Goal: Information Seeking & Learning: Learn about a topic

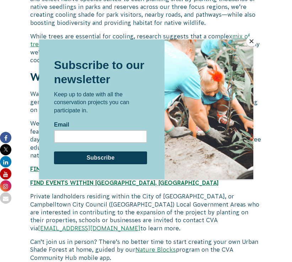
scroll to position [852, 0]
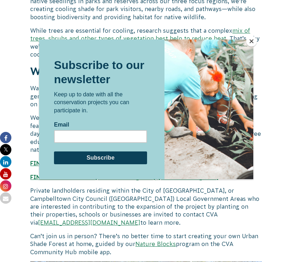
click at [254, 41] on button "Close" at bounding box center [251, 41] width 11 height 11
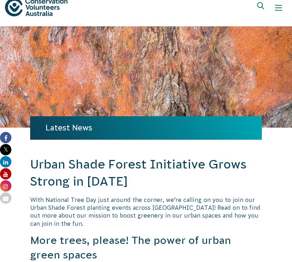
scroll to position [0, 0]
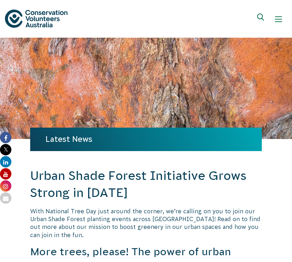
click at [277, 21] on div "Show mobile navigation menu" at bounding box center [278, 19] width 7 height 7
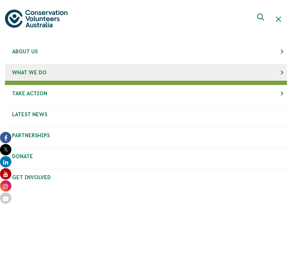
click at [262, 72] on link "What We Do" at bounding box center [146, 72] width 282 height 16
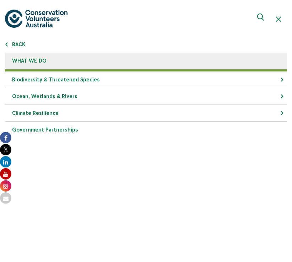
click at [262, 55] on link "What We Do" at bounding box center [146, 61] width 282 height 17
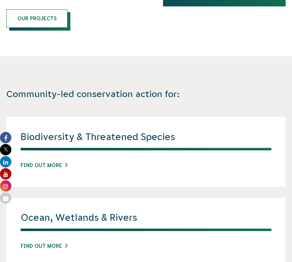
scroll to position [456, 0]
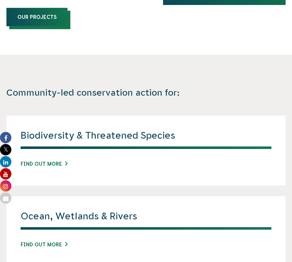
click at [62, 14] on link "Our Projects" at bounding box center [36, 17] width 61 height 18
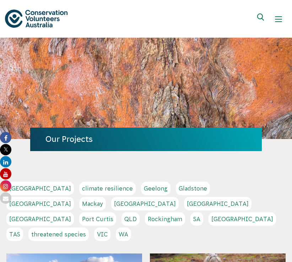
click at [179, 197] on link "Melbourne" at bounding box center [145, 204] width 68 height 14
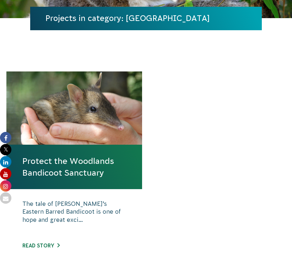
scroll to position [118, 0]
